Goal: Task Accomplishment & Management: Manage account settings

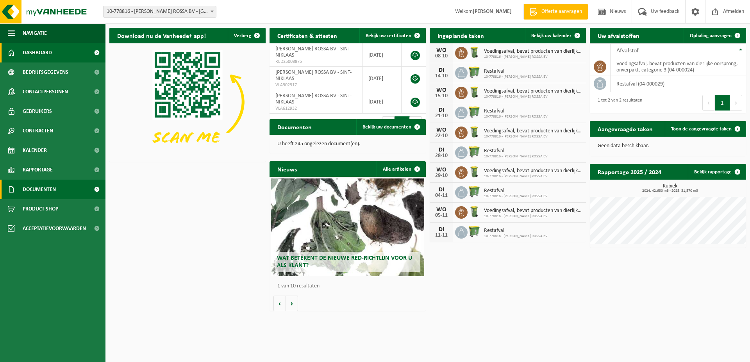
click at [60, 189] on link "Documenten" at bounding box center [52, 190] width 105 height 20
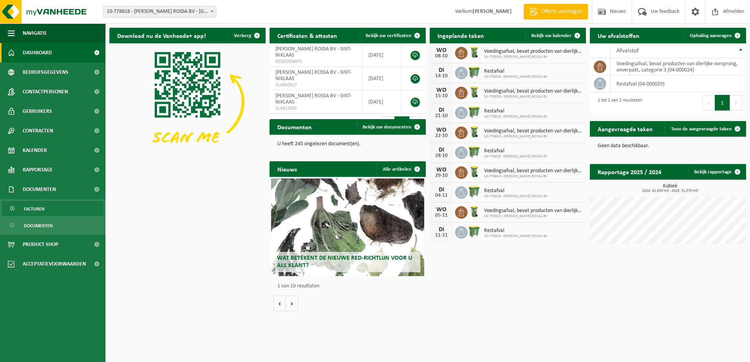
click at [33, 204] on span "Facturen" at bounding box center [34, 209] width 21 height 15
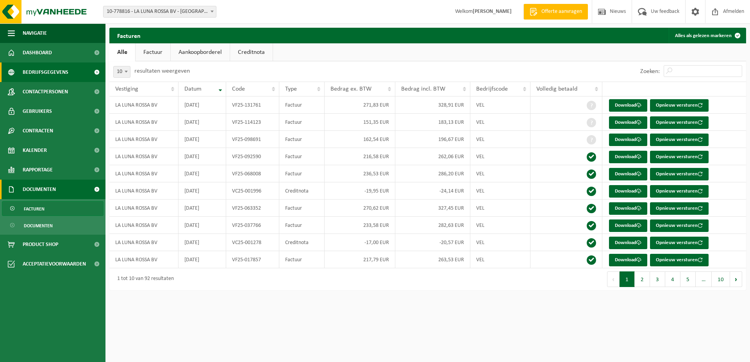
click at [54, 74] on span "Bedrijfsgegevens" at bounding box center [46, 73] width 46 height 20
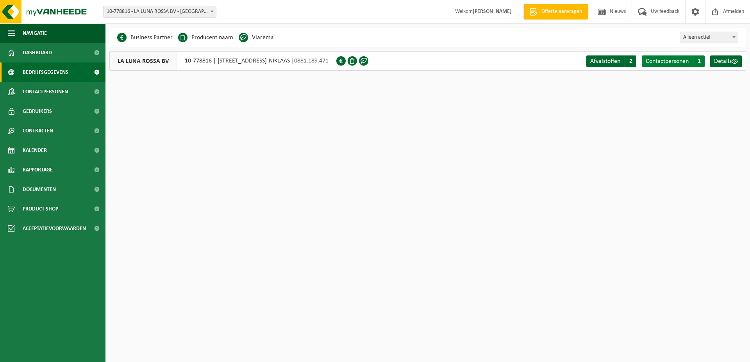
click at [669, 61] on span "Contactpersonen" at bounding box center [667, 61] width 43 height 6
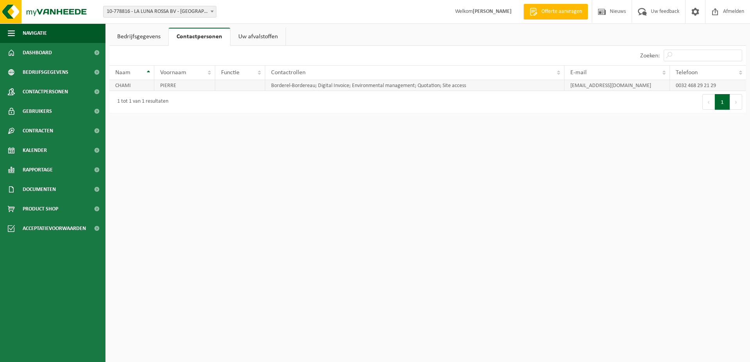
click at [182, 83] on td "PIERRE" at bounding box center [184, 85] width 61 height 11
click at [142, 38] on link "Bedrijfsgegevens" at bounding box center [138, 37] width 59 height 18
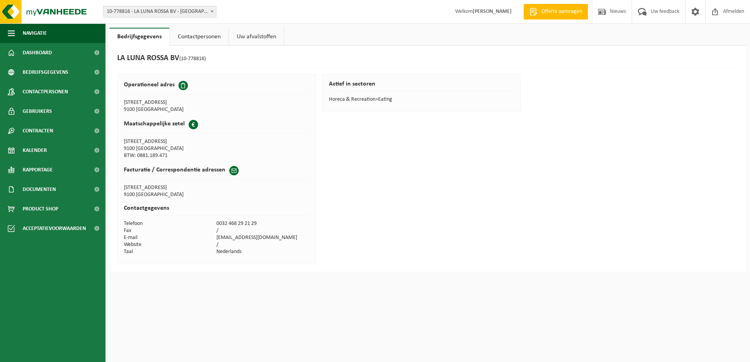
click at [277, 239] on td "pierre.chami@hotmail.com" at bounding box center [262, 237] width 93 height 7
click at [233, 171] on span at bounding box center [233, 170] width 9 height 9
click at [211, 171] on h2 "Facturatie / Correspondentie adressen" at bounding box center [175, 170] width 102 height 8
click at [688, 17] on link at bounding box center [695, 11] width 20 height 23
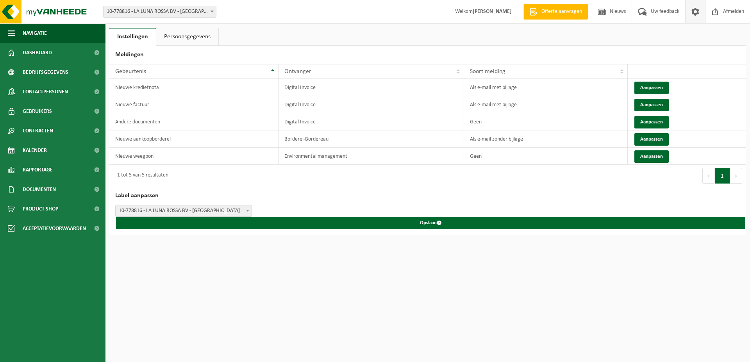
click at [180, 33] on link "Persoonsgegevens" at bounding box center [187, 37] width 62 height 18
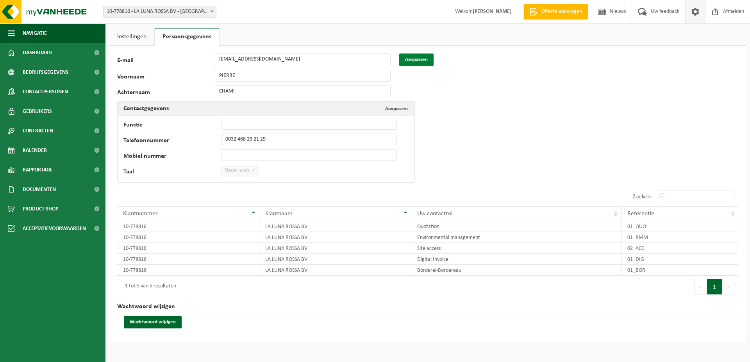
click at [419, 60] on button "Aanpassen" at bounding box center [416, 60] width 34 height 13
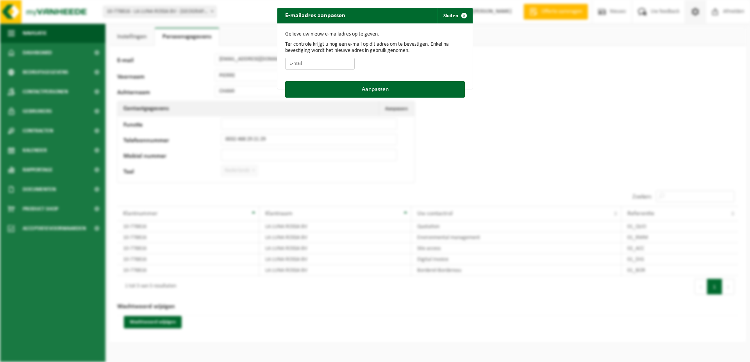
click at [342, 63] on input "E-mail" at bounding box center [320, 64] width 70 height 12
click at [342, 63] on input "la" at bounding box center [320, 64] width 70 height 12
type input "l"
click at [335, 68] on form "Gelieve uw nieuw e-mailadres op te geven. Ter controle krijgt u nog een e-mail …" at bounding box center [375, 52] width 180 height 42
click at [335, 68] on input "E-mail" at bounding box center [320, 64] width 70 height 12
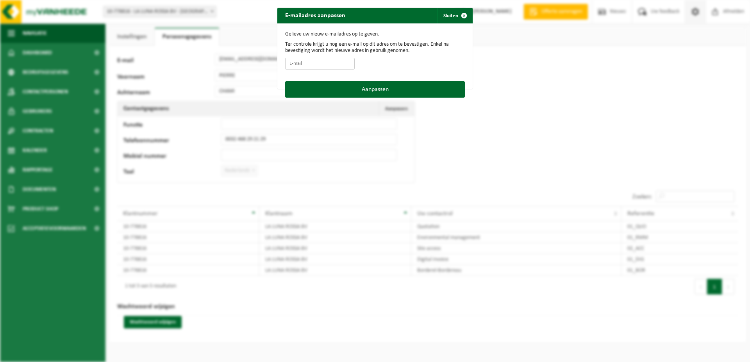
paste input "[EMAIL_ADDRESS][DOMAIN_NAME]"
type input "[EMAIL_ADDRESS][DOMAIN_NAME]"
click at [350, 84] on button "Aanpassen" at bounding box center [375, 89] width 180 height 16
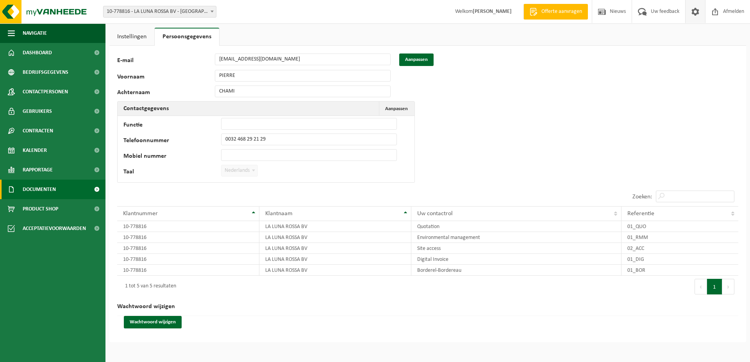
click at [44, 191] on span "Documenten" at bounding box center [39, 190] width 33 height 20
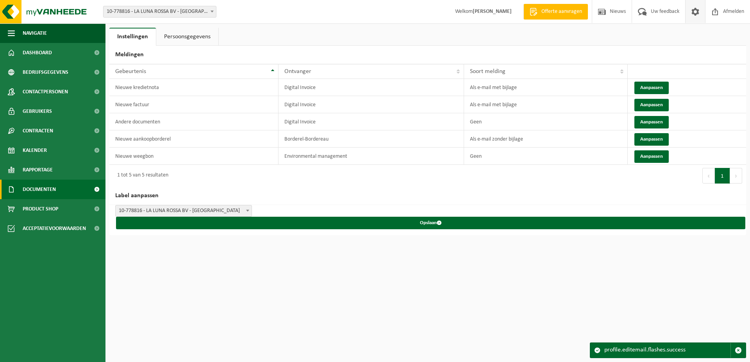
click at [53, 187] on span "Documenten" at bounding box center [39, 190] width 33 height 20
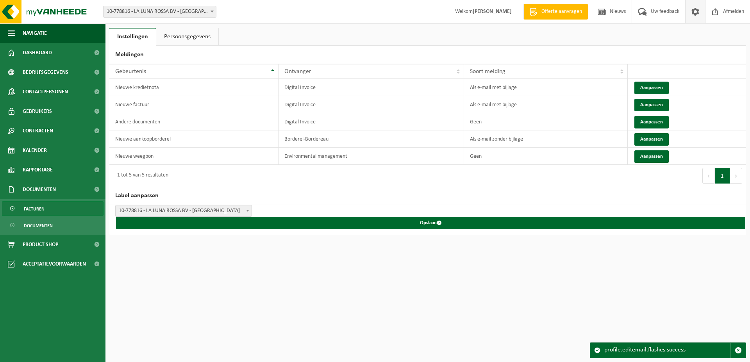
click at [60, 206] on link "Facturen" at bounding box center [53, 208] width 102 height 15
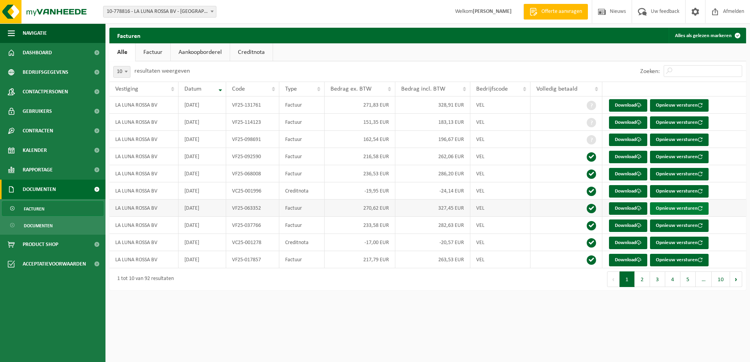
click at [695, 208] on button "Opnieuw versturen" at bounding box center [679, 208] width 59 height 13
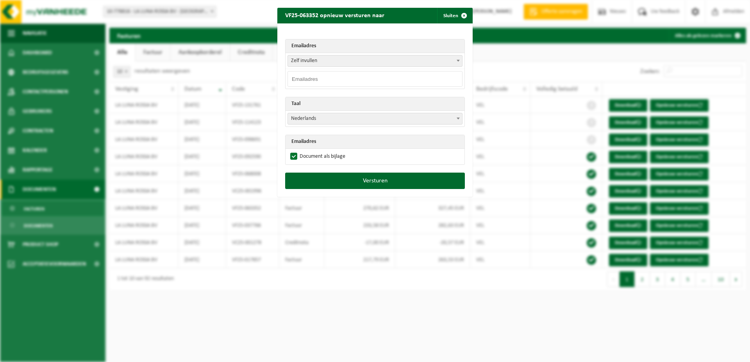
click at [384, 78] on input "email" at bounding box center [375, 79] width 175 height 16
paste input "[EMAIL_ADDRESS][DOMAIN_NAME]"
type input "[EMAIL_ADDRESS][DOMAIN_NAME]"
click at [370, 180] on button "Versturen" at bounding box center [375, 181] width 180 height 16
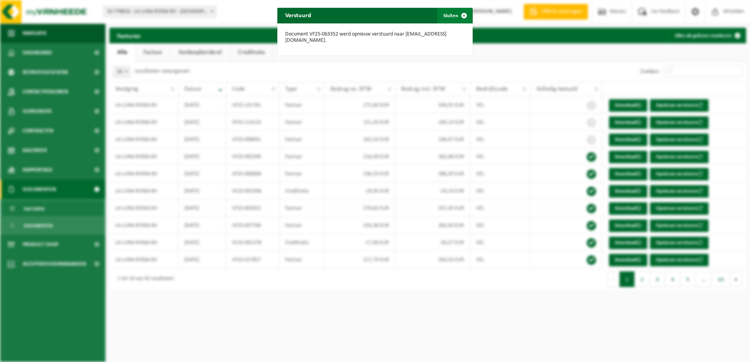
click at [462, 18] on span "button" at bounding box center [464, 16] width 16 height 16
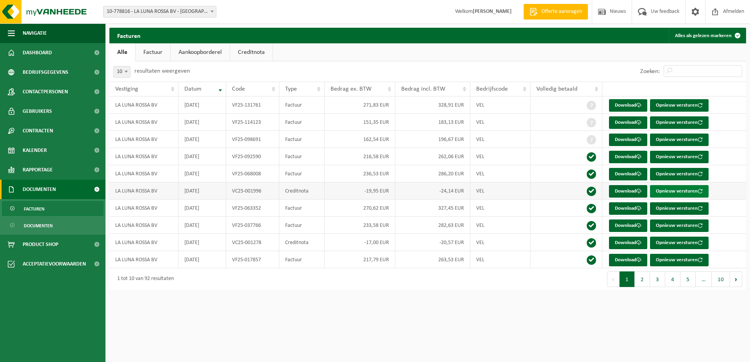
click at [678, 190] on button "Opnieuw versturen" at bounding box center [679, 191] width 59 height 13
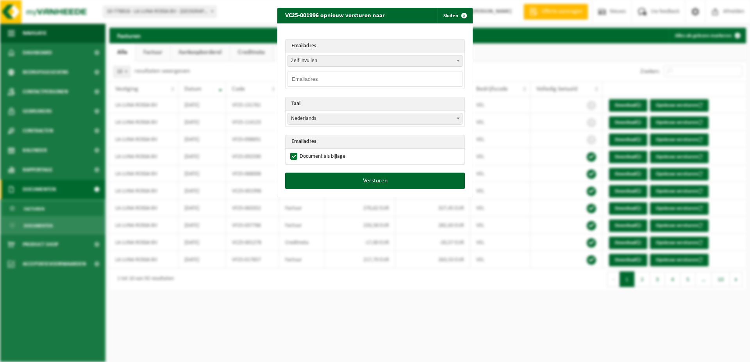
click at [359, 75] on input "email" at bounding box center [375, 79] width 175 height 16
paste input "[EMAIL_ADDRESS][DOMAIN_NAME]"
type input "[EMAIL_ADDRESS][DOMAIN_NAME]"
click at [386, 174] on button "Versturen" at bounding box center [375, 181] width 180 height 16
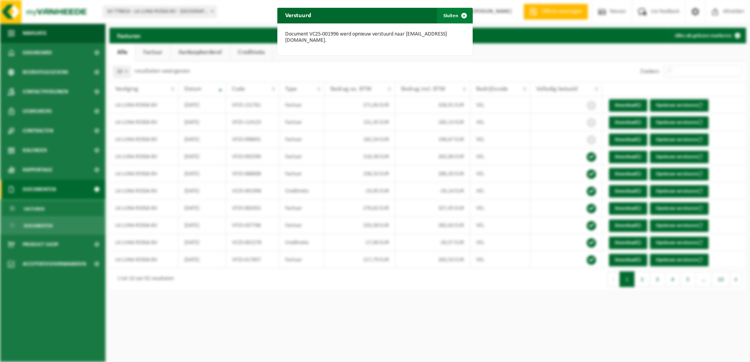
click at [456, 17] on span "button" at bounding box center [464, 16] width 16 height 16
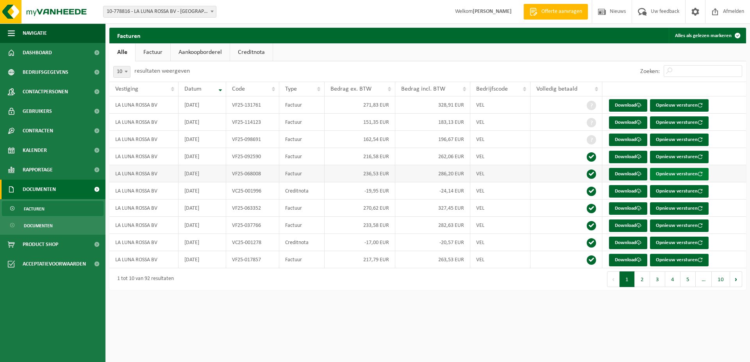
click at [677, 177] on button "Opnieuw versturen" at bounding box center [679, 174] width 59 height 13
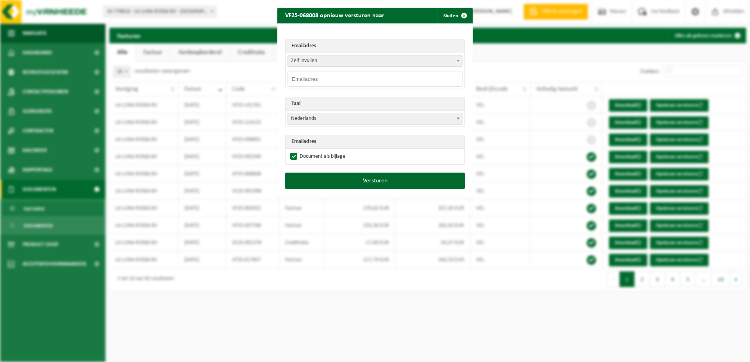
click at [372, 79] on input "email" at bounding box center [375, 79] width 175 height 16
paste input "[EMAIL_ADDRESS][DOMAIN_NAME]"
type input "[EMAIL_ADDRESS][DOMAIN_NAME]"
click at [369, 179] on button "Versturen" at bounding box center [375, 181] width 180 height 16
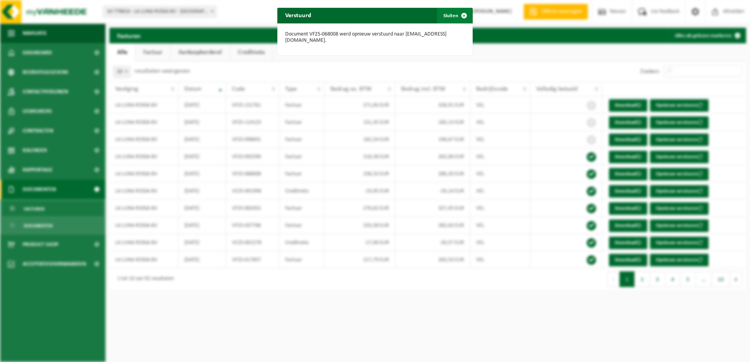
click at [450, 16] on button "Sluiten" at bounding box center [454, 16] width 35 height 16
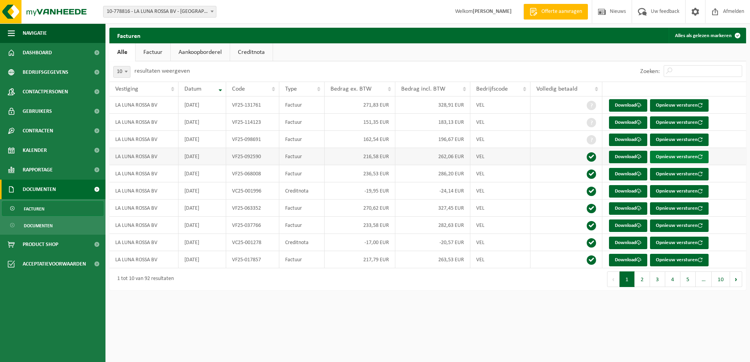
click at [684, 158] on button "Opnieuw versturen" at bounding box center [679, 157] width 59 height 13
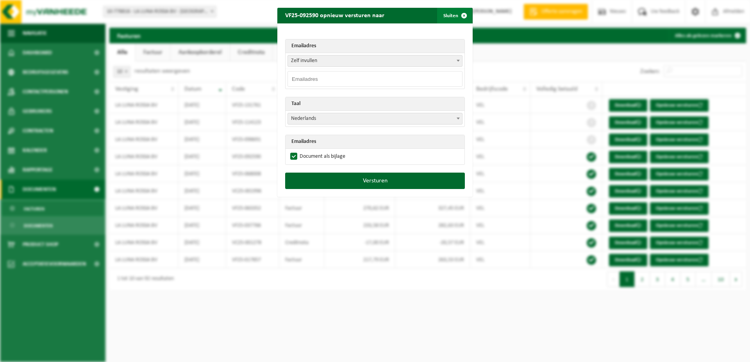
click at [456, 17] on span "button" at bounding box center [464, 16] width 16 height 16
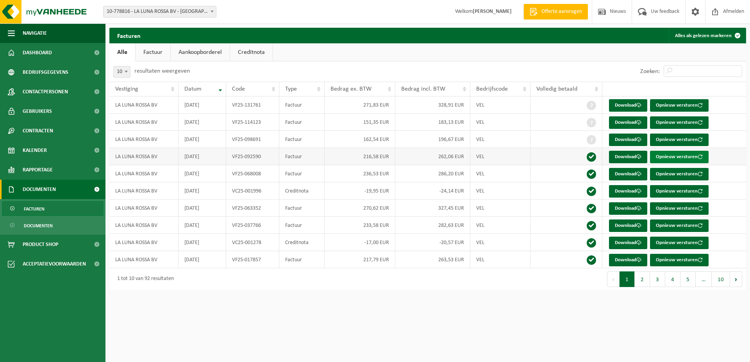
click at [664, 159] on button "Opnieuw versturen" at bounding box center [679, 157] width 59 height 13
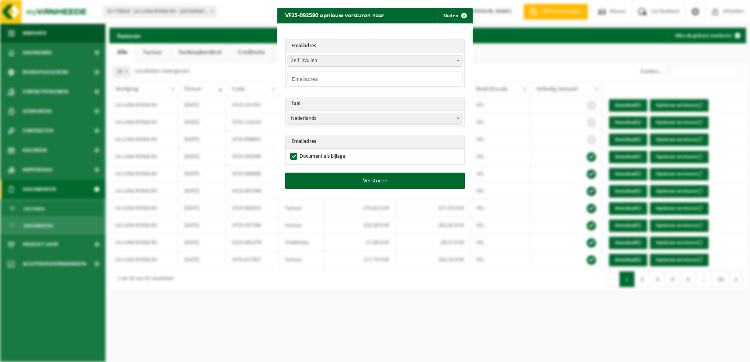
click at [361, 78] on input "email" at bounding box center [375, 79] width 175 height 16
paste input "[EMAIL_ADDRESS][DOMAIN_NAME]"
type input "[EMAIL_ADDRESS][DOMAIN_NAME]"
click at [370, 181] on button "Versturen" at bounding box center [375, 181] width 180 height 16
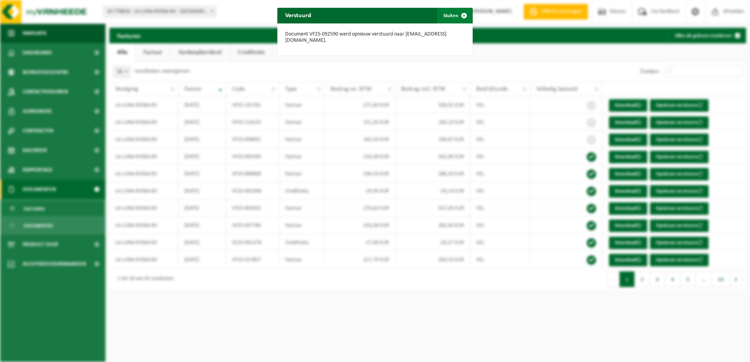
click at [461, 16] on span "button" at bounding box center [464, 16] width 16 height 16
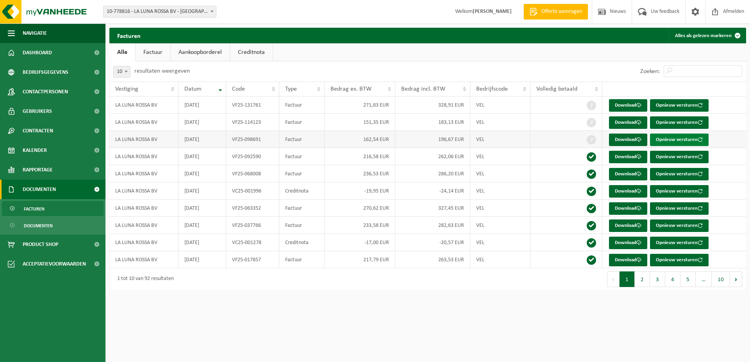
click at [669, 142] on button "Opnieuw versturen" at bounding box center [679, 140] width 59 height 13
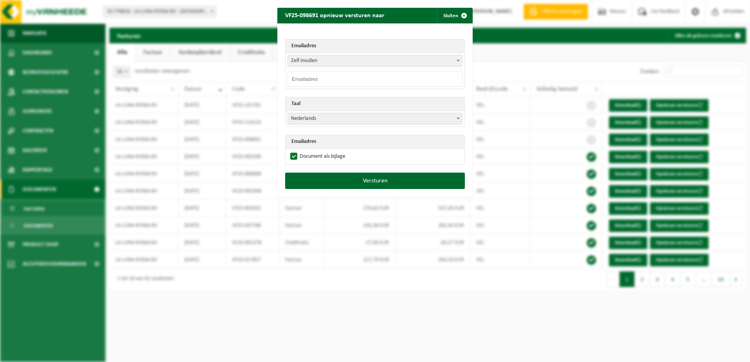
click at [317, 79] on input "email" at bounding box center [375, 79] width 175 height 16
paste input "[EMAIL_ADDRESS][DOMAIN_NAME]"
type input "[EMAIL_ADDRESS][DOMAIN_NAME]"
click at [363, 176] on button "Versturen" at bounding box center [375, 181] width 180 height 16
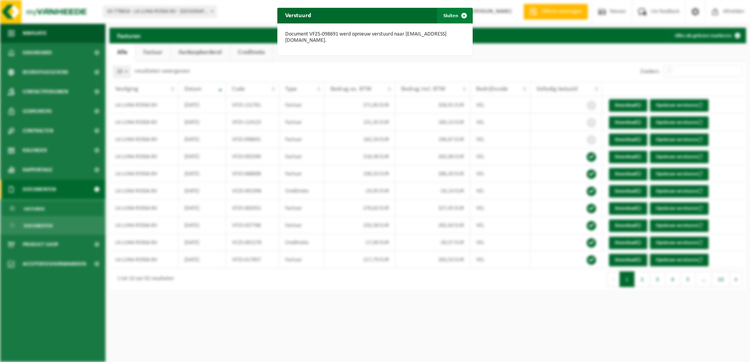
click at [461, 20] on span "button" at bounding box center [464, 16] width 16 height 16
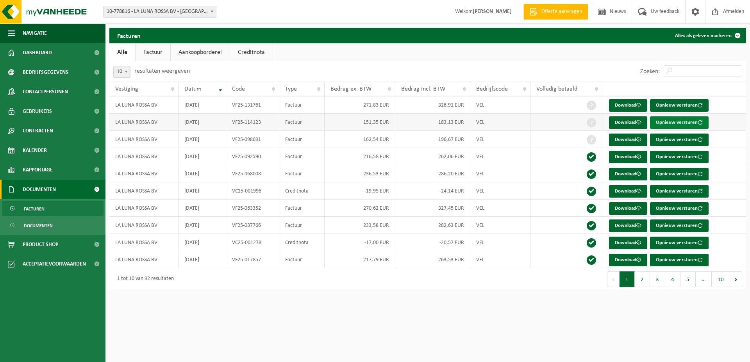
click at [678, 120] on button "Opnieuw versturen" at bounding box center [679, 122] width 59 height 13
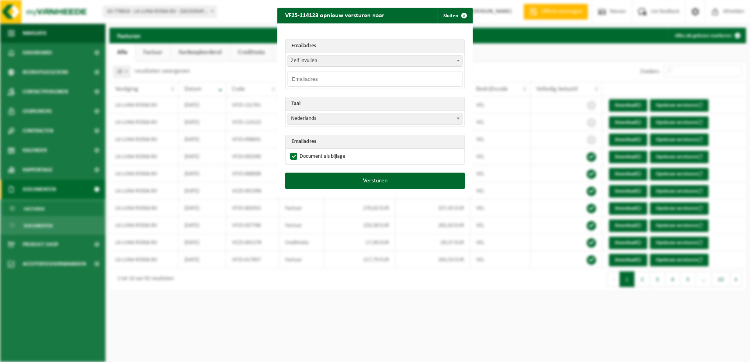
click at [334, 84] on input "email" at bounding box center [375, 79] width 175 height 16
paste input "[EMAIL_ADDRESS][DOMAIN_NAME]"
type input "[EMAIL_ADDRESS][DOMAIN_NAME]"
click at [354, 177] on button "Versturen" at bounding box center [375, 181] width 180 height 16
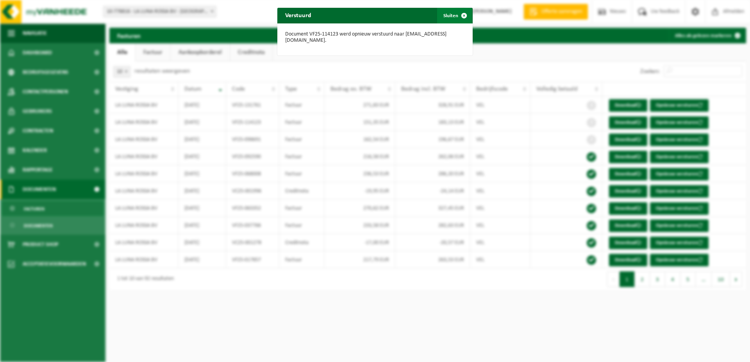
click at [456, 18] on span "button" at bounding box center [464, 16] width 16 height 16
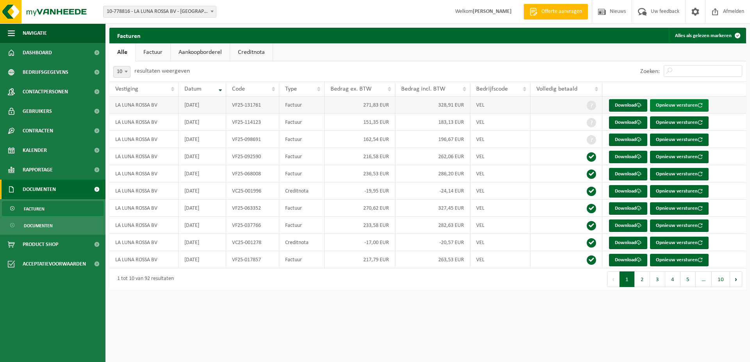
click at [698, 107] on span "button" at bounding box center [700, 105] width 5 height 5
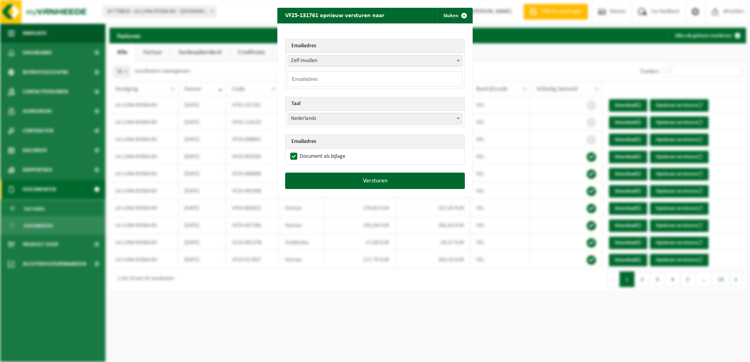
click at [337, 77] on input "email" at bounding box center [375, 79] width 175 height 16
paste input "[EMAIL_ADDRESS][DOMAIN_NAME]"
type input "[EMAIL_ADDRESS][DOMAIN_NAME]"
click at [373, 177] on button "Versturen" at bounding box center [375, 181] width 180 height 16
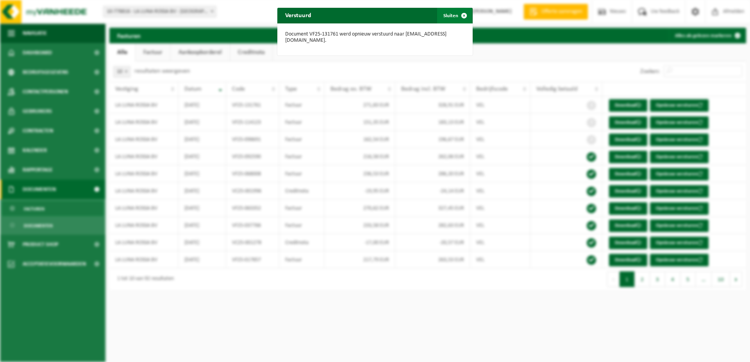
click at [458, 13] on span "button" at bounding box center [464, 16] width 16 height 16
